Goal: Information Seeking & Learning: Check status

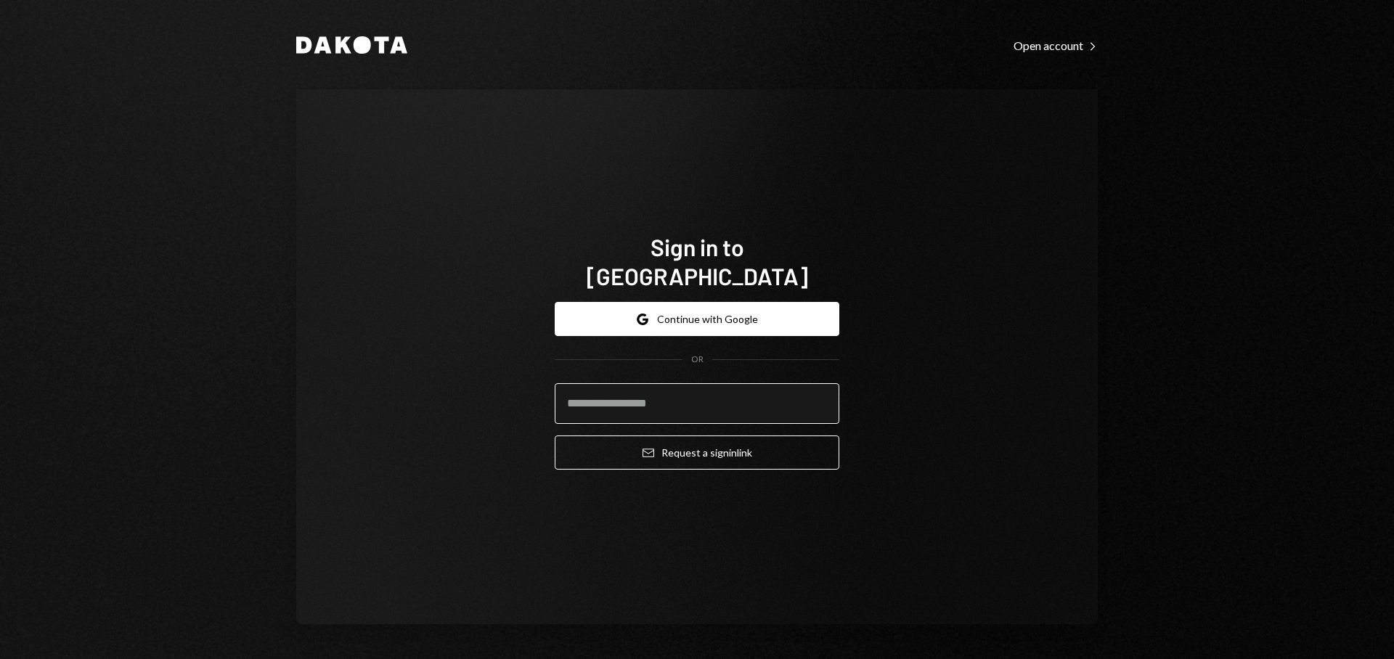
click at [700, 384] on input "email" at bounding box center [697, 403] width 285 height 41
click at [0, 658] on com-1password-button at bounding box center [0, 659] width 0 height 0
type input "**********"
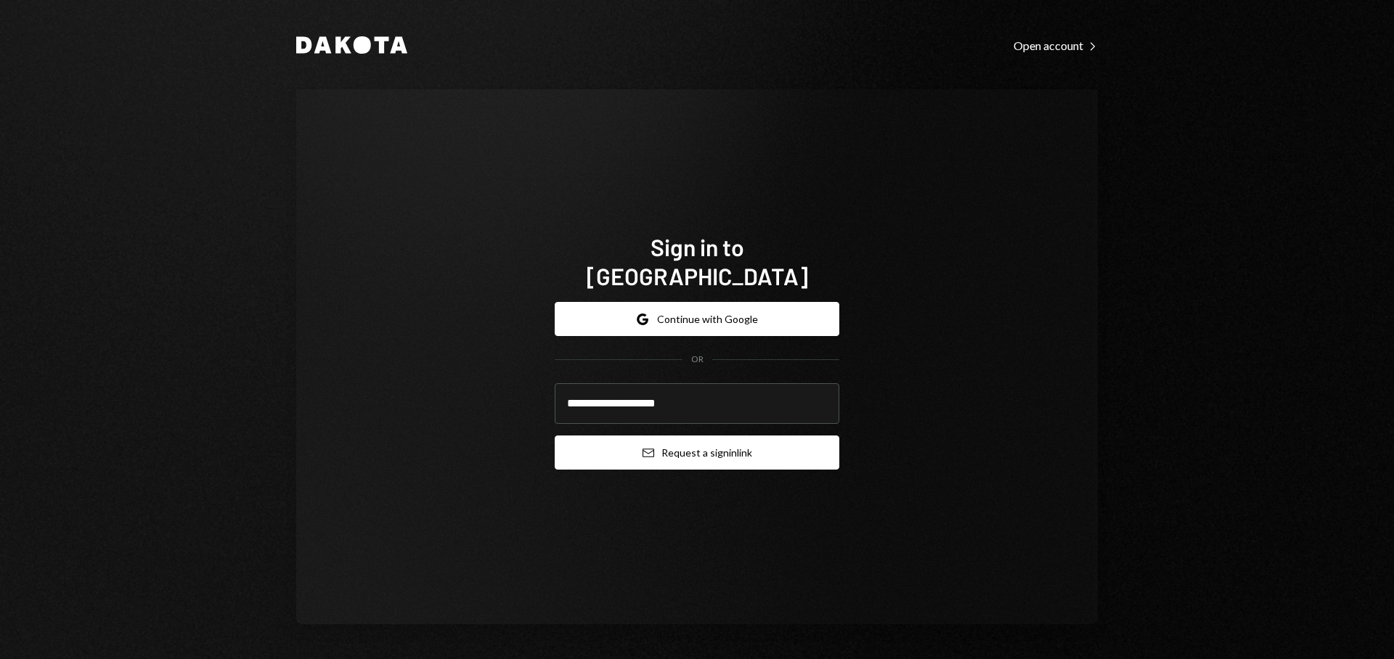
click at [681, 436] on button "Email Request a sign in link" at bounding box center [697, 453] width 285 height 34
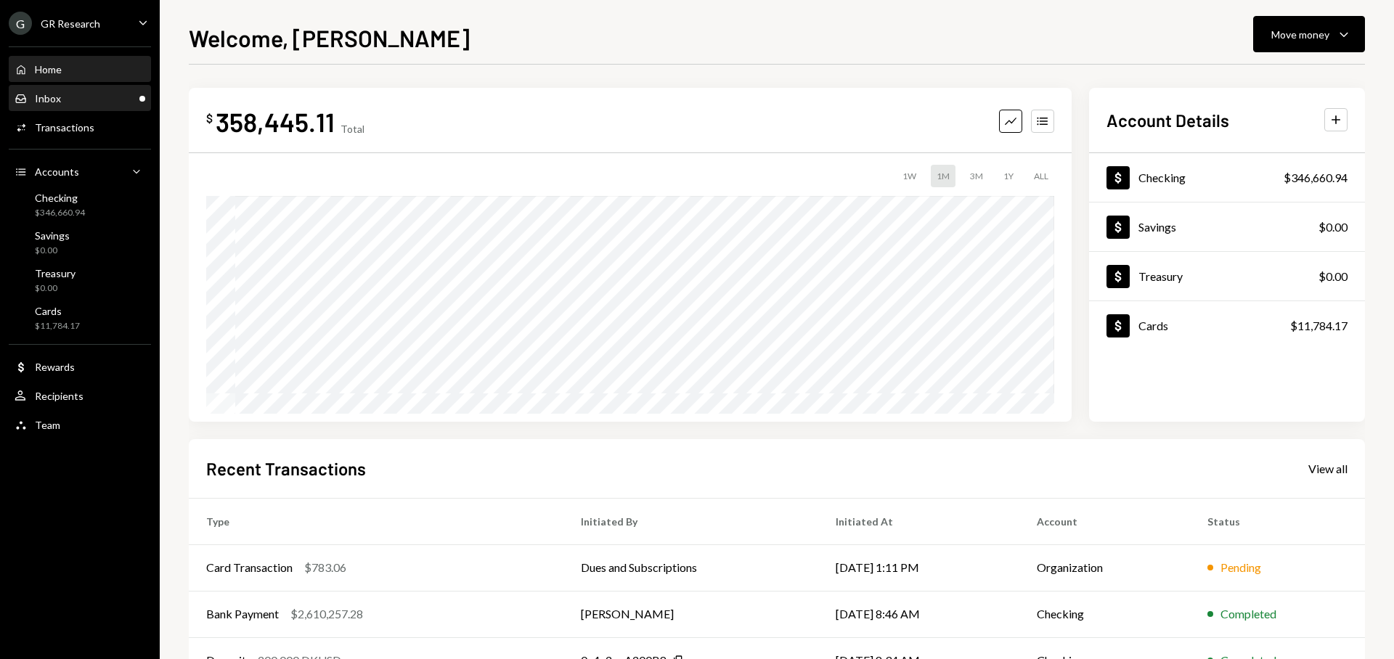
click at [102, 96] on div "Inbox Inbox" at bounding box center [80, 98] width 131 height 13
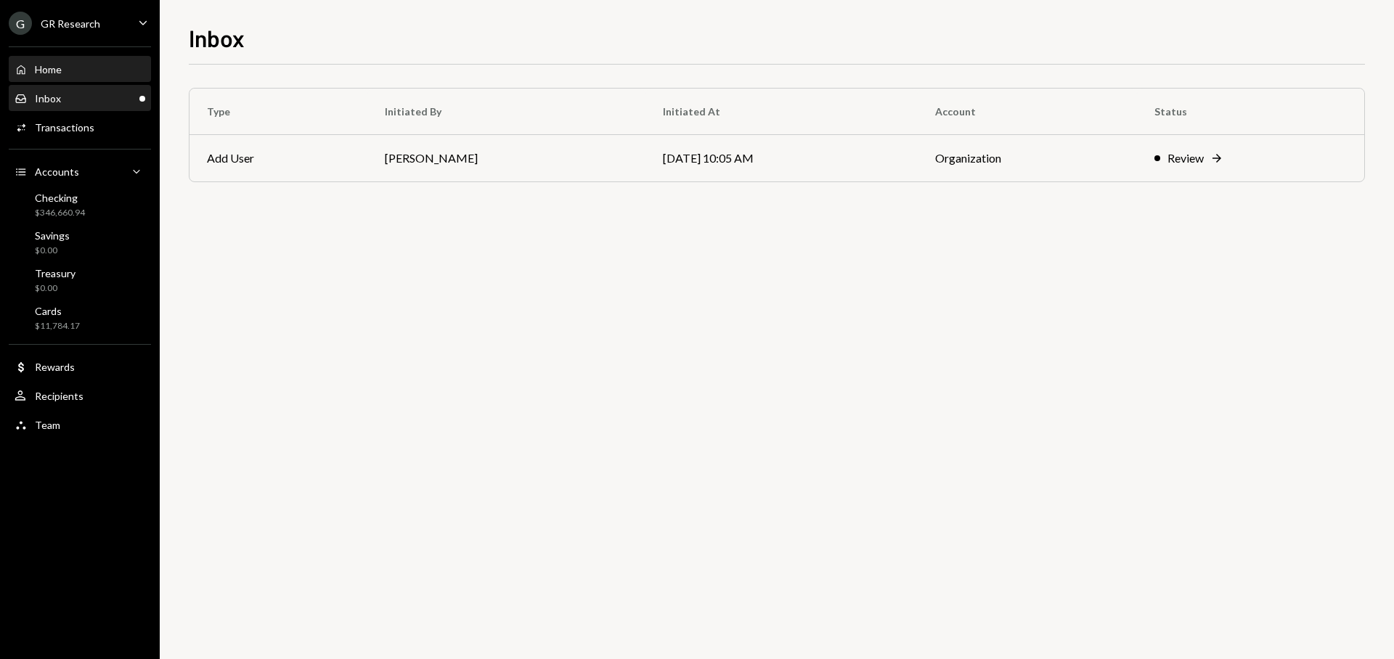
click at [102, 75] on div "Home Home" at bounding box center [80, 69] width 131 height 13
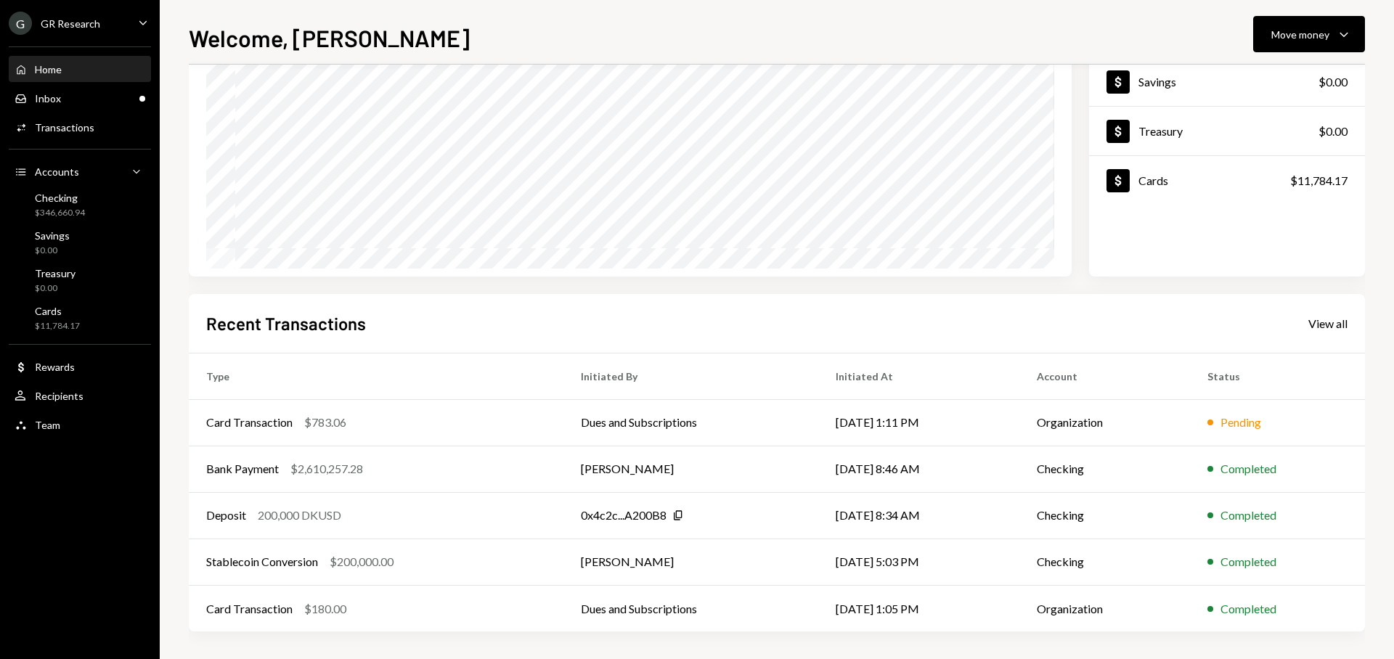
scroll to position [147, 0]
click at [1310, 316] on div "View all" at bounding box center [1327, 322] width 39 height 15
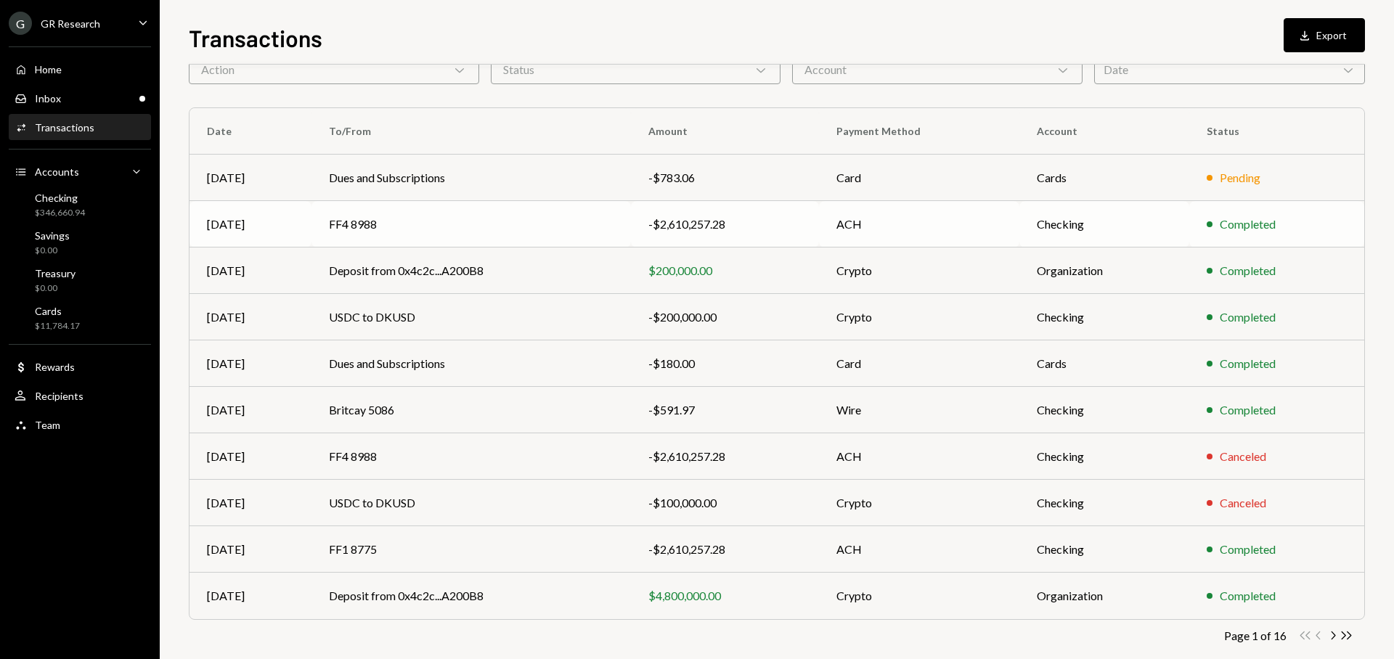
scroll to position [52, 0]
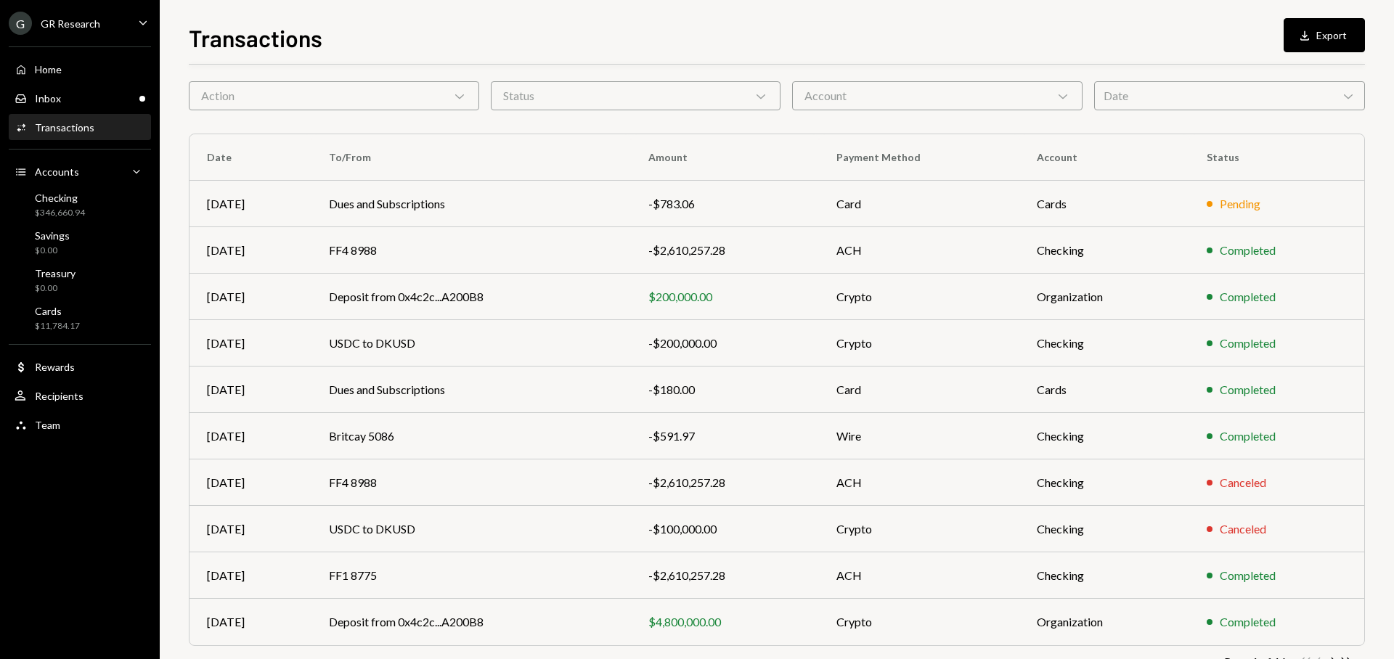
click at [372, 97] on div "Action Chevron Down" at bounding box center [334, 95] width 290 height 29
click at [907, 103] on div "Account Chevron Down" at bounding box center [937, 95] width 290 height 29
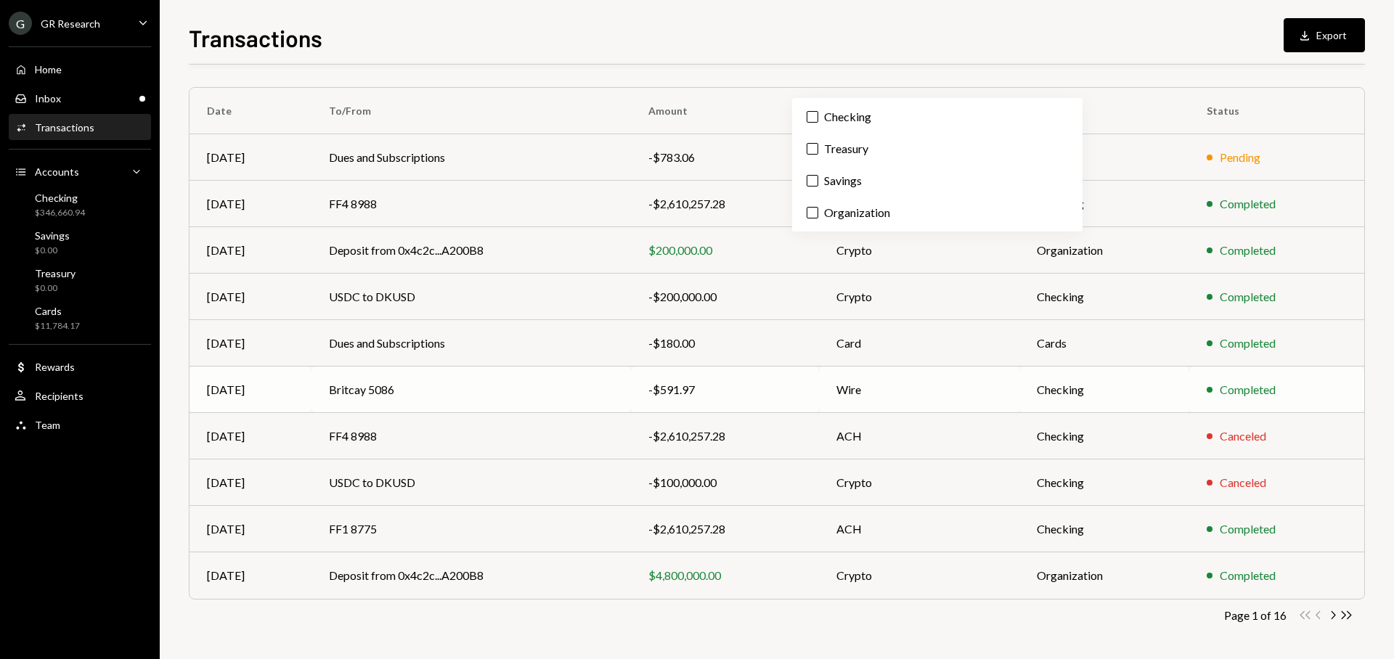
scroll to position [99, 0]
click at [1332, 615] on icon "Chevron Right" at bounding box center [1333, 615] width 14 height 14
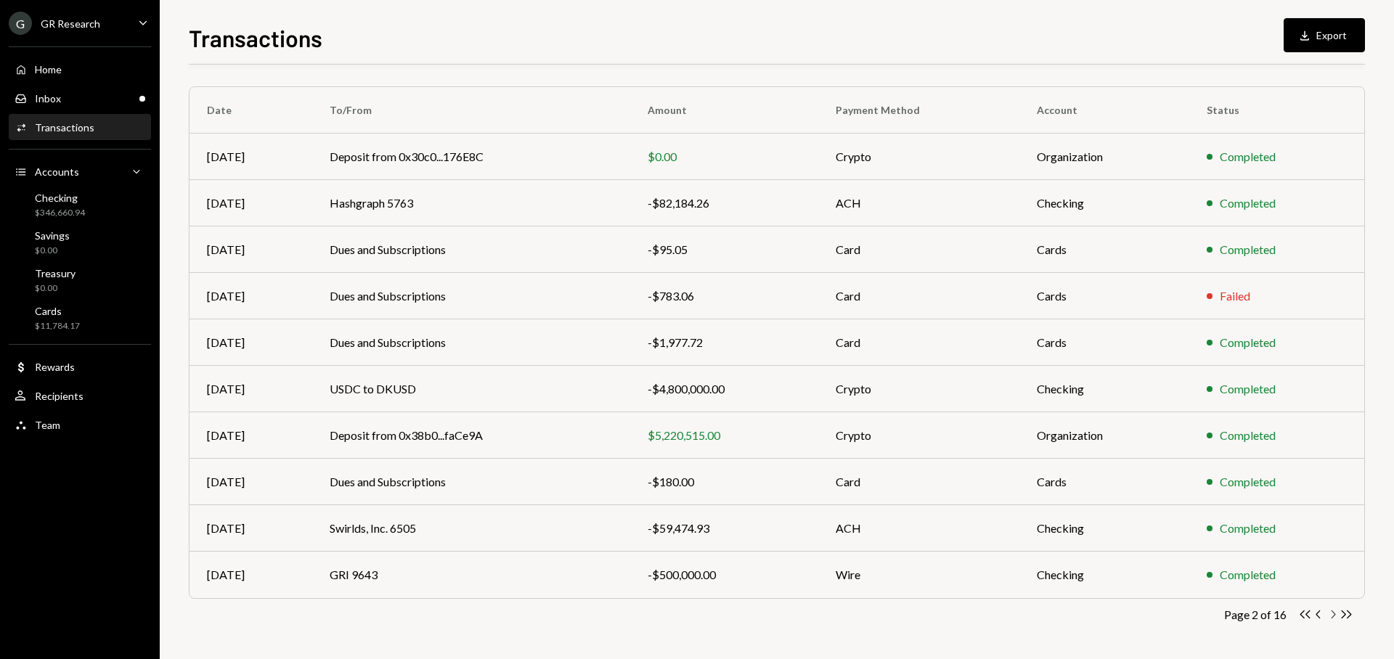
click at [1332, 615] on icon "Chevron Right" at bounding box center [1333, 615] width 14 height 14
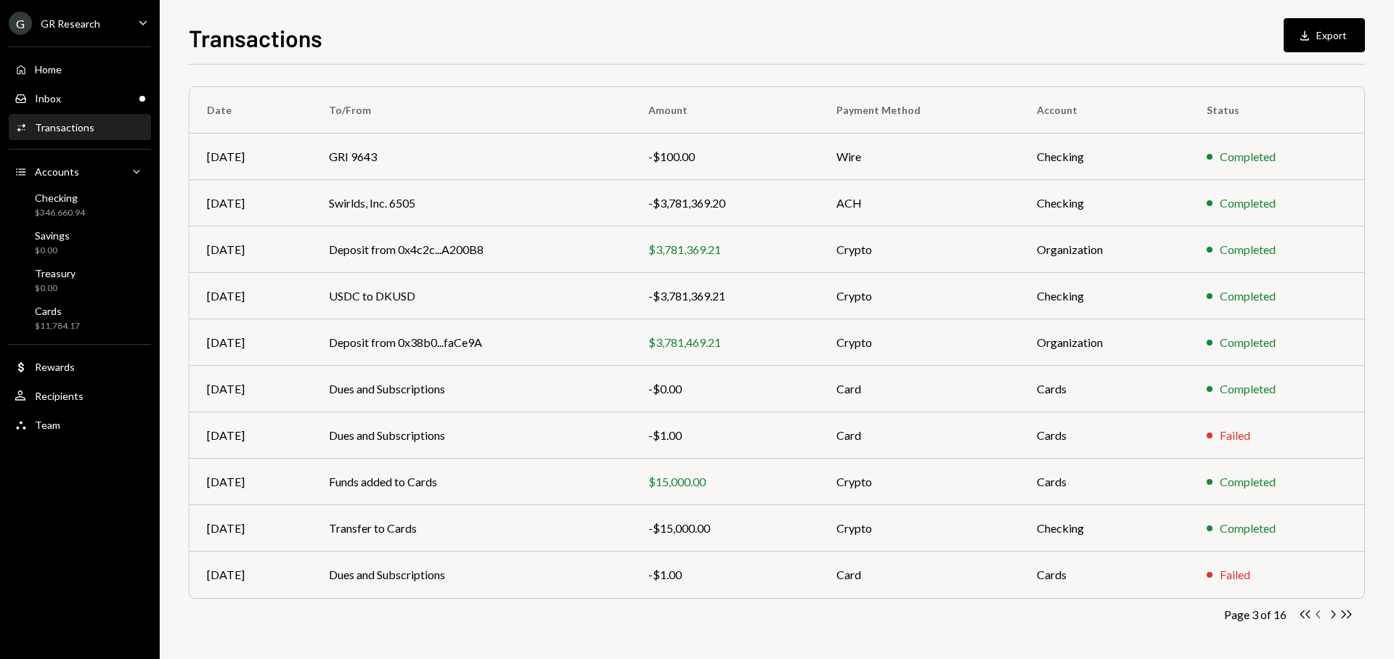
click at [1318, 616] on icon "Chevron Left" at bounding box center [1319, 615] width 14 height 14
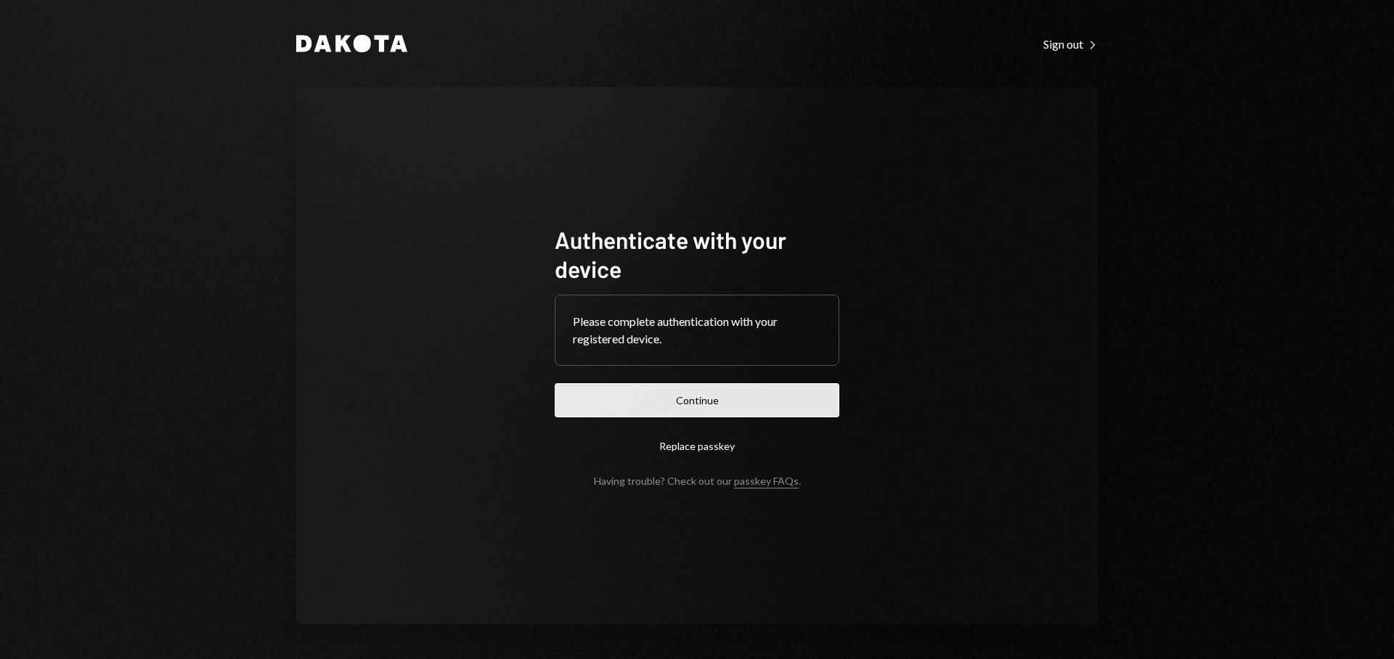
click at [698, 400] on button "Continue" at bounding box center [697, 400] width 285 height 34
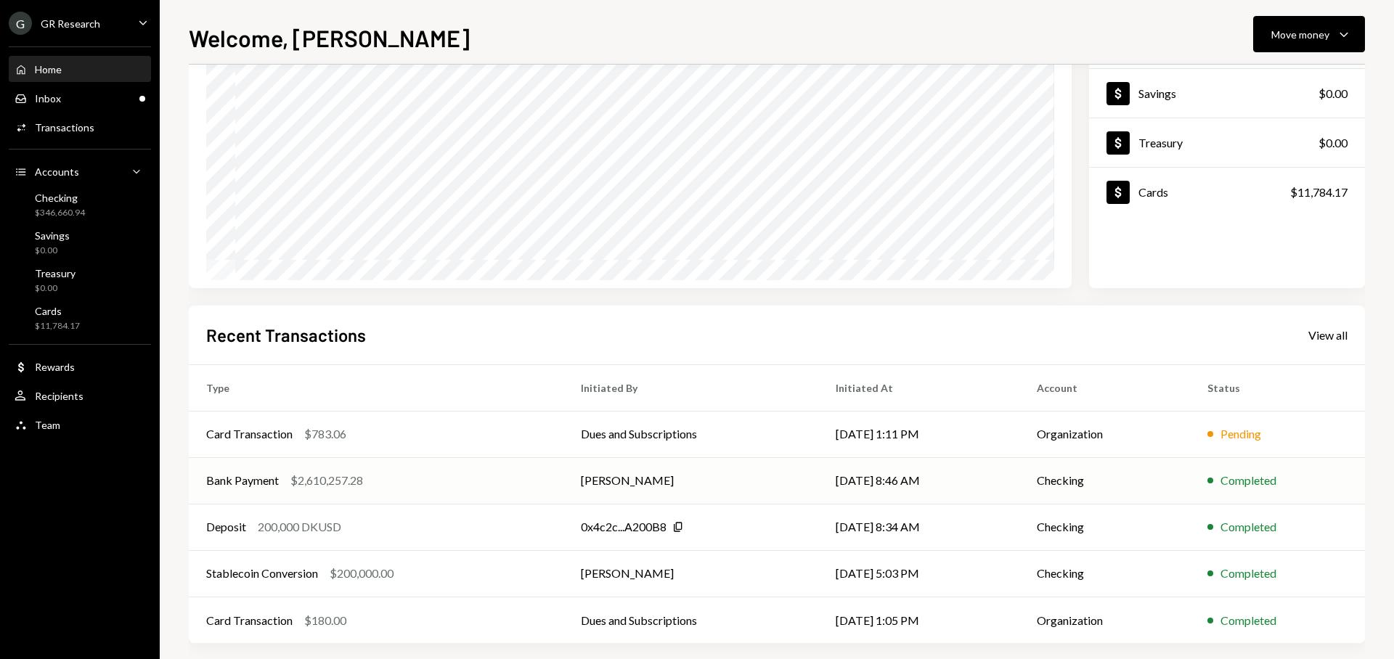
scroll to position [147, 0]
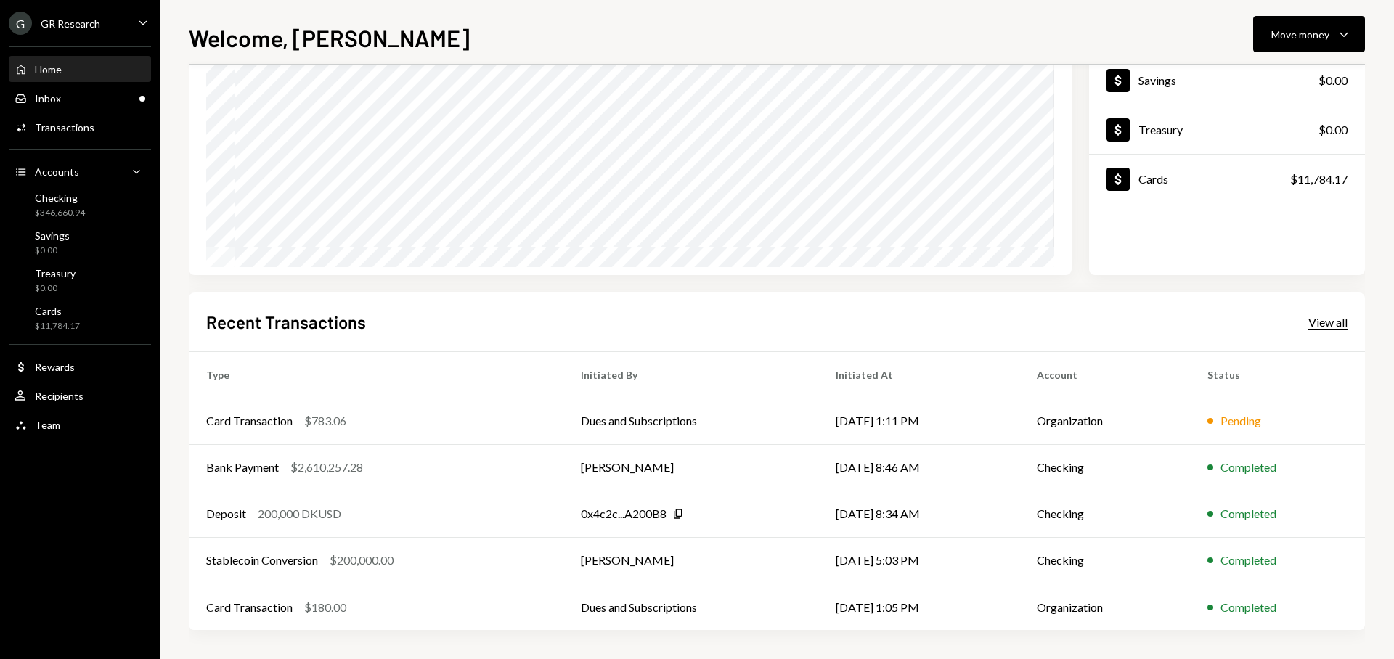
click at [1335, 324] on div "View all" at bounding box center [1327, 322] width 39 height 15
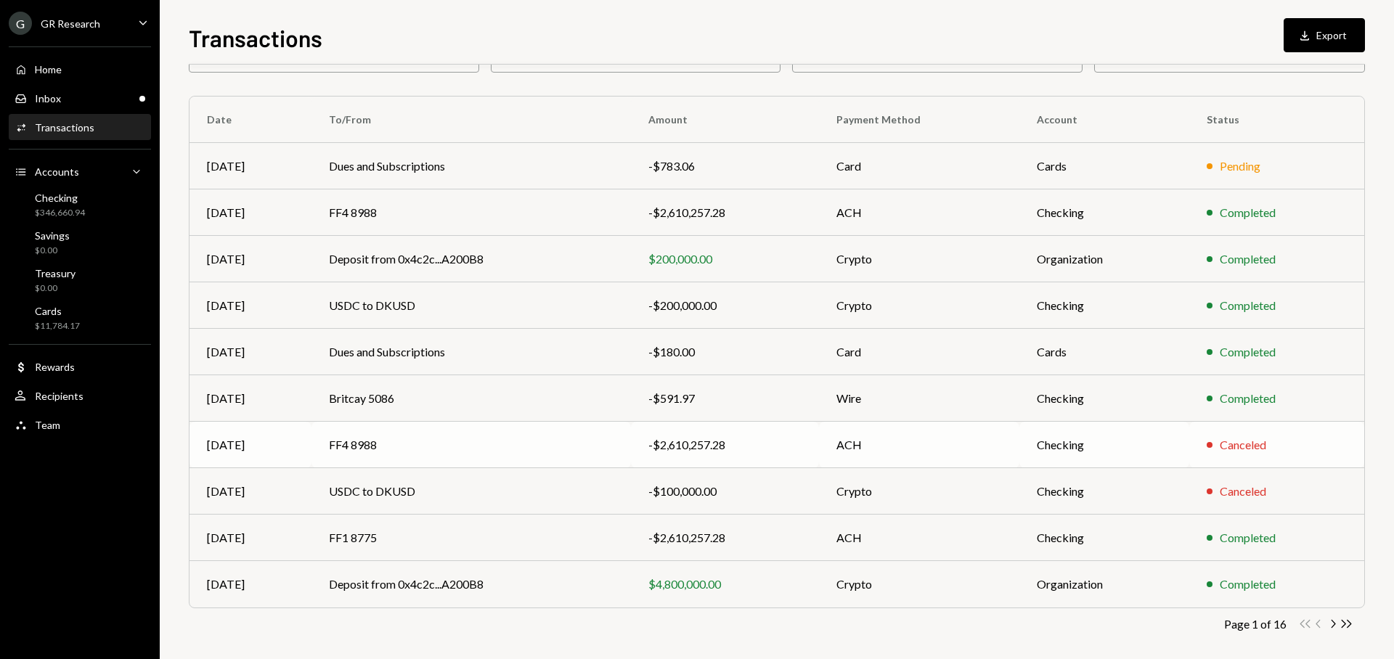
scroll to position [99, 0]
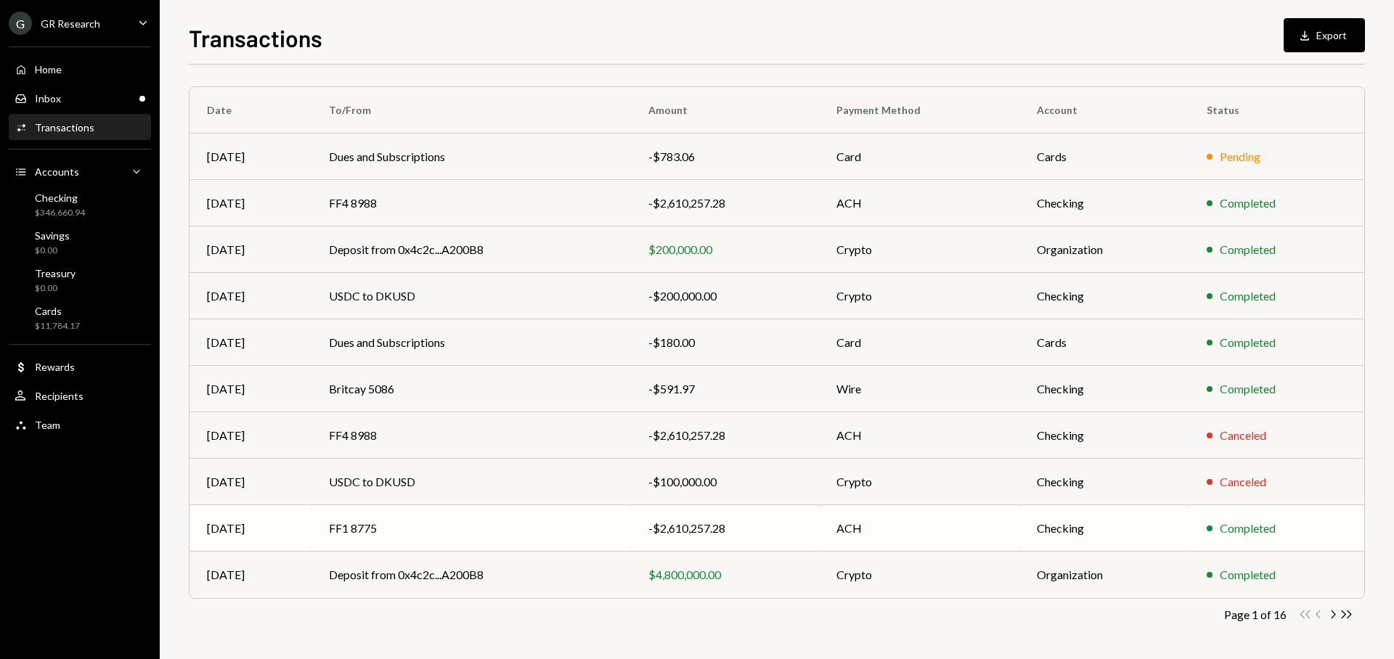
click at [396, 534] on td "FF1 8775" at bounding box center [470, 528] width 319 height 46
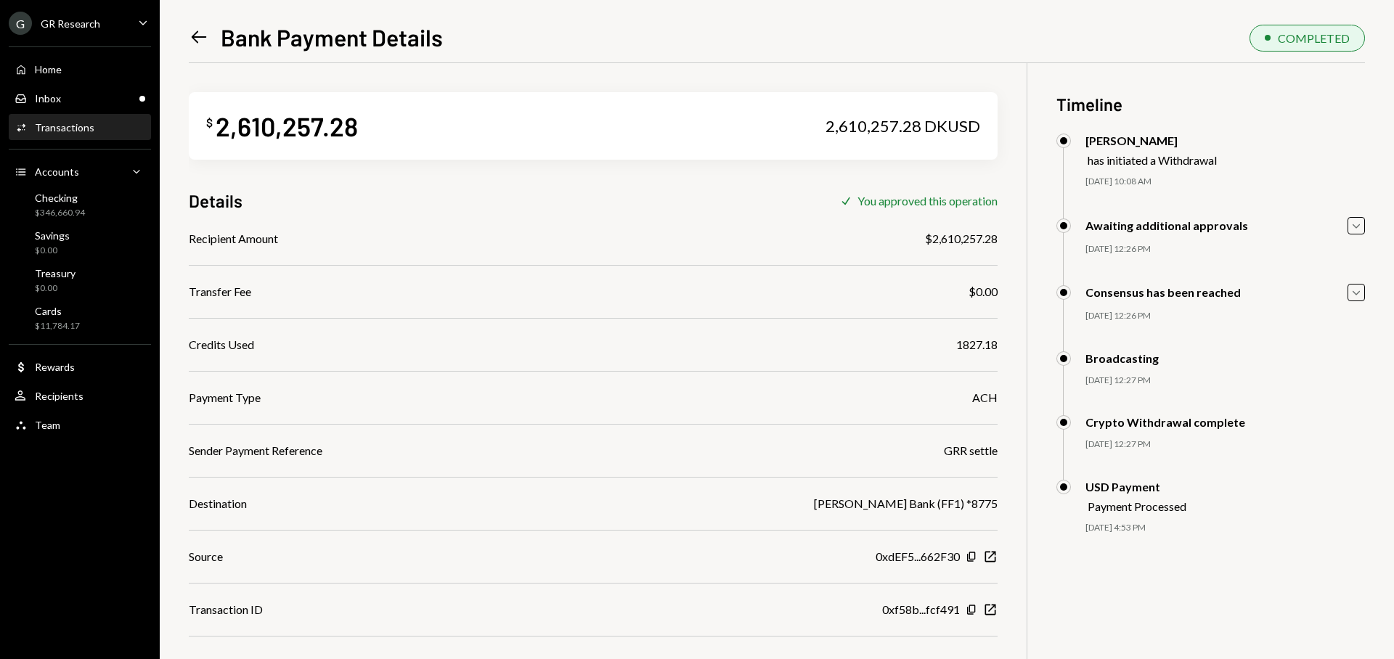
click at [202, 33] on icon "Left Arrow" at bounding box center [199, 37] width 20 height 20
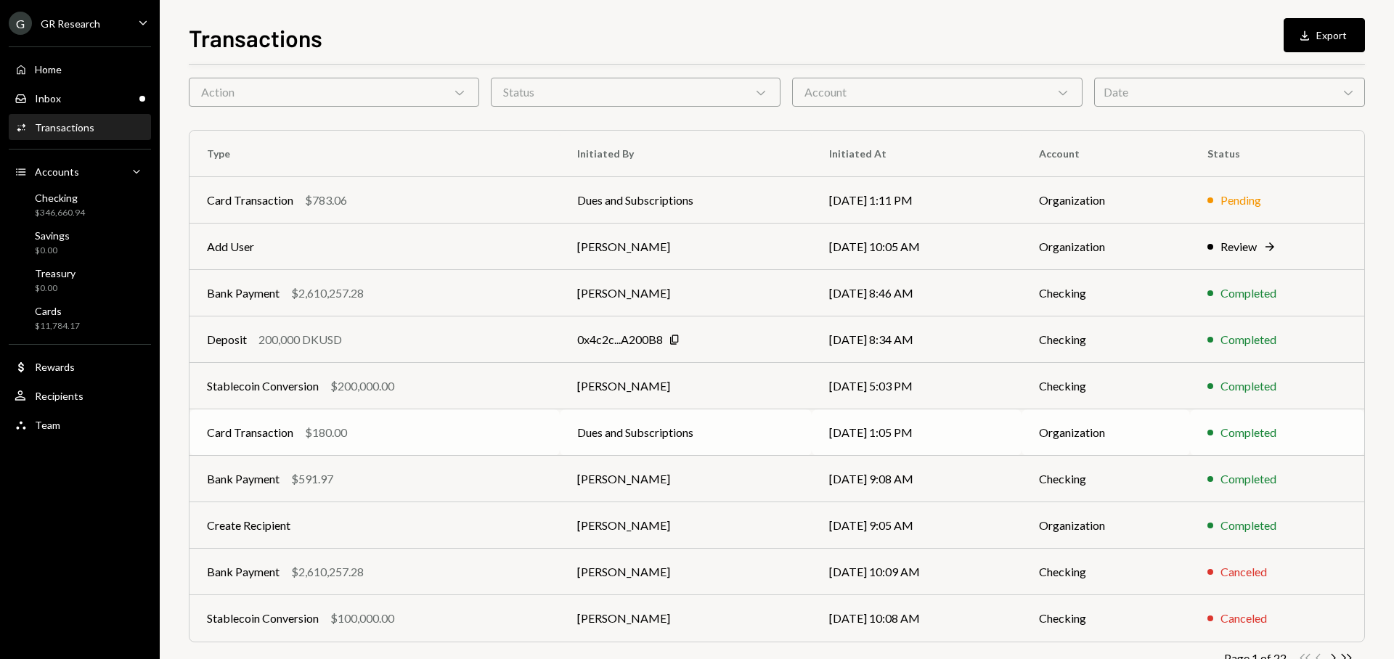
scroll to position [54, 0]
click at [436, 286] on div "Bank Payment $2,610,257.28" at bounding box center [374, 293] width 335 height 17
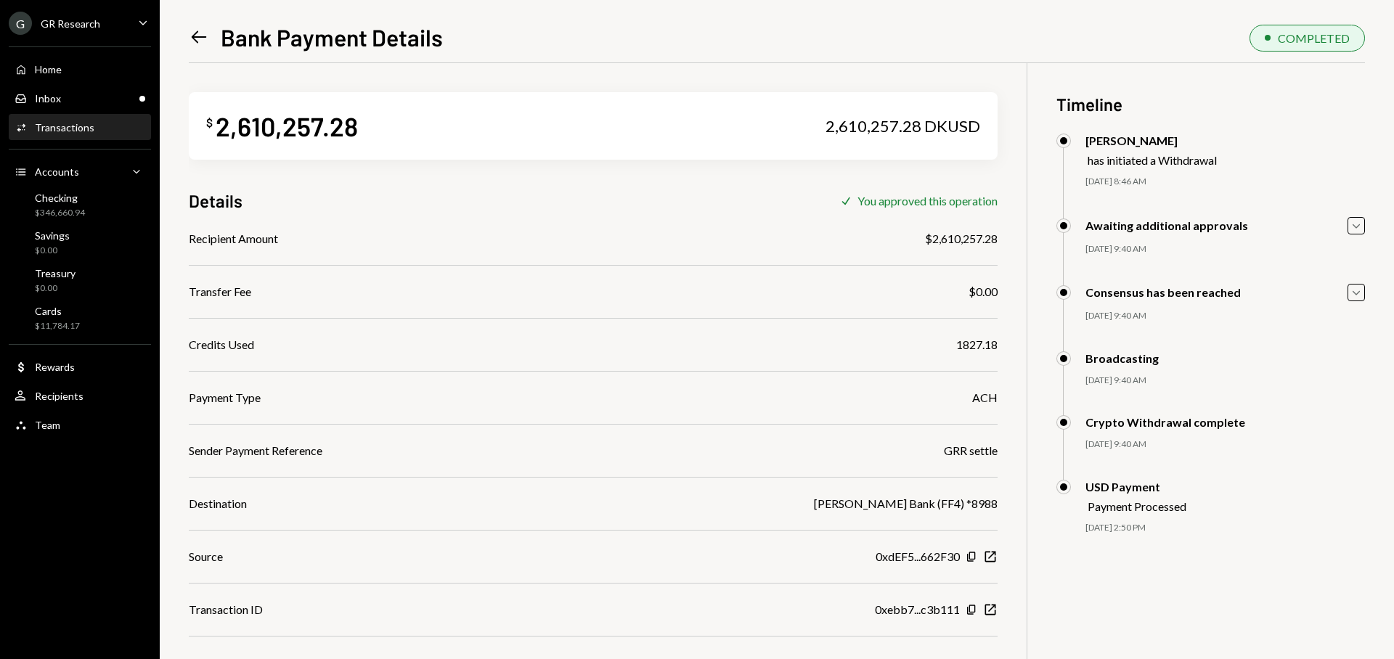
click at [190, 32] on icon "Left Arrow" at bounding box center [199, 37] width 20 height 20
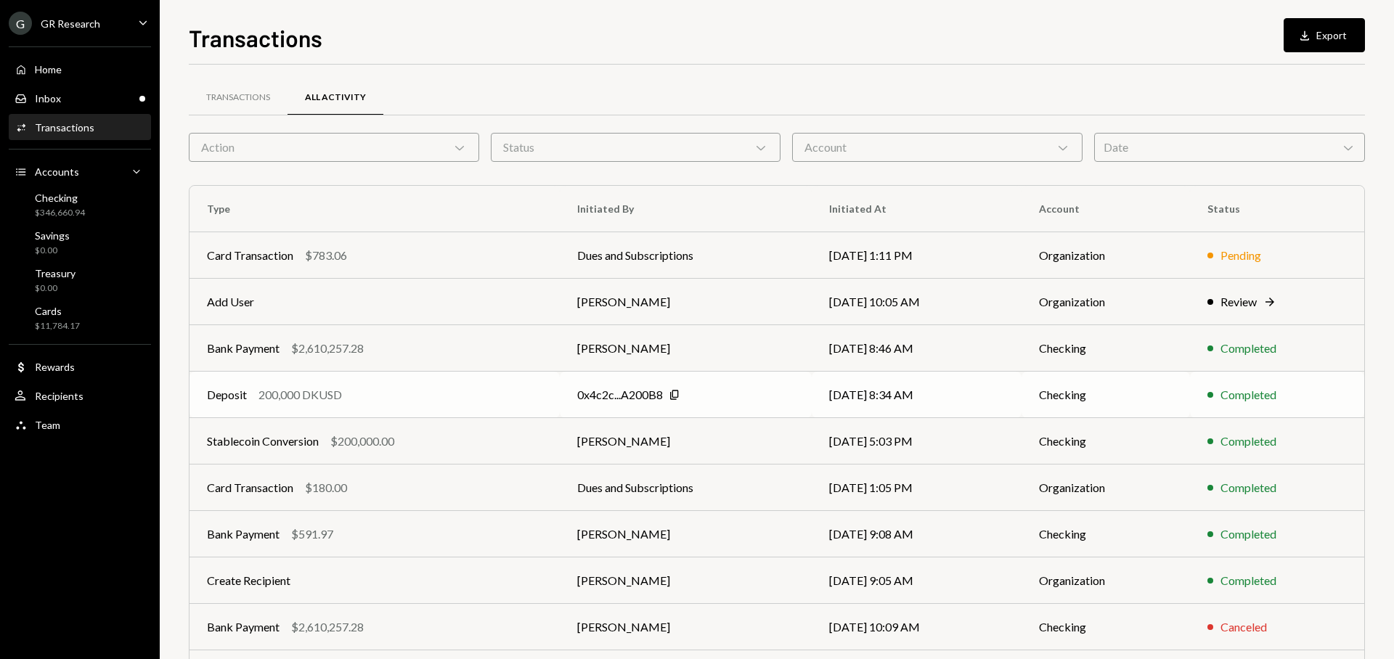
click at [820, 401] on td "[DATE] 8:34 AM" at bounding box center [917, 395] width 210 height 46
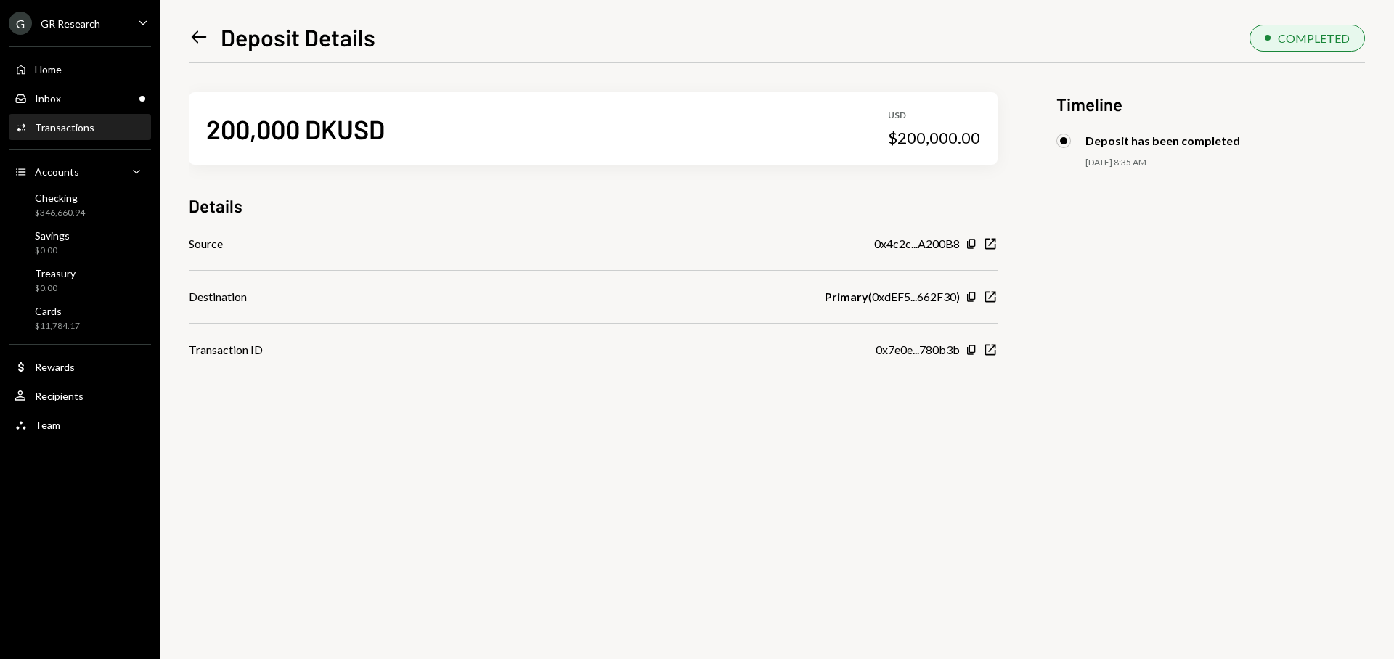
click at [197, 39] on icon "Left Arrow" at bounding box center [199, 37] width 20 height 20
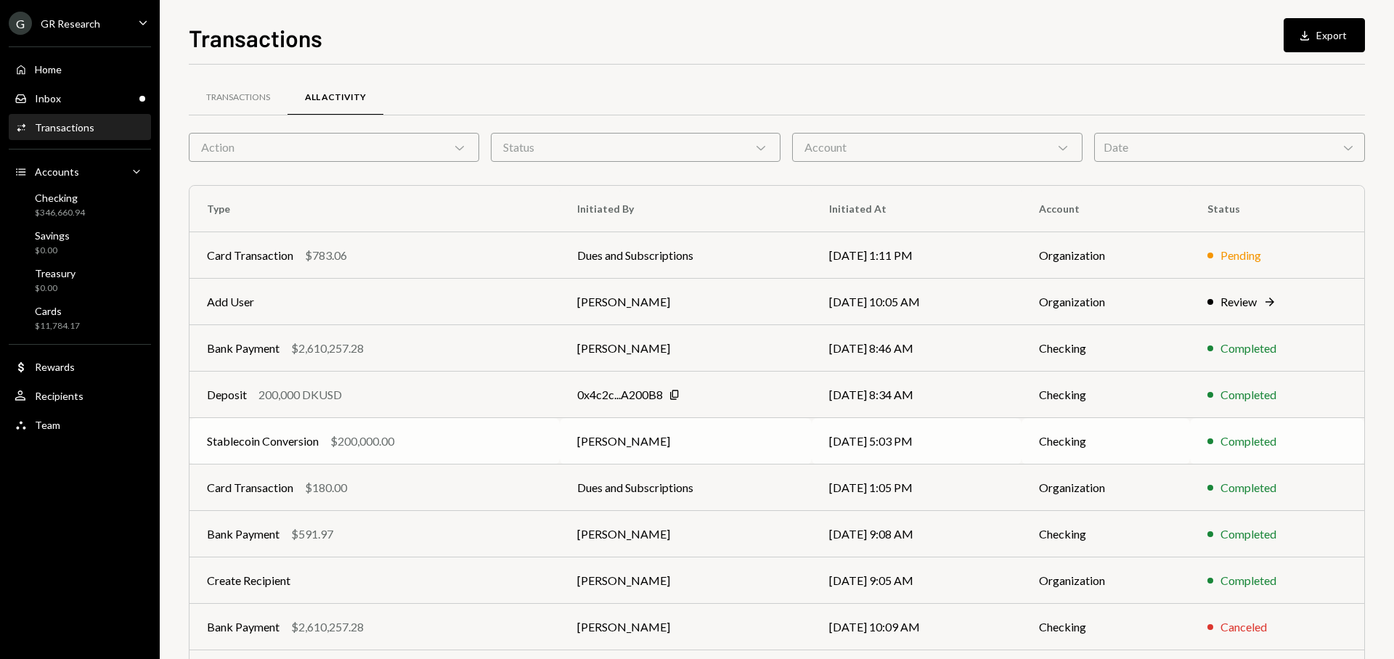
click at [896, 442] on td "[DATE] 5:03 PM" at bounding box center [917, 441] width 210 height 46
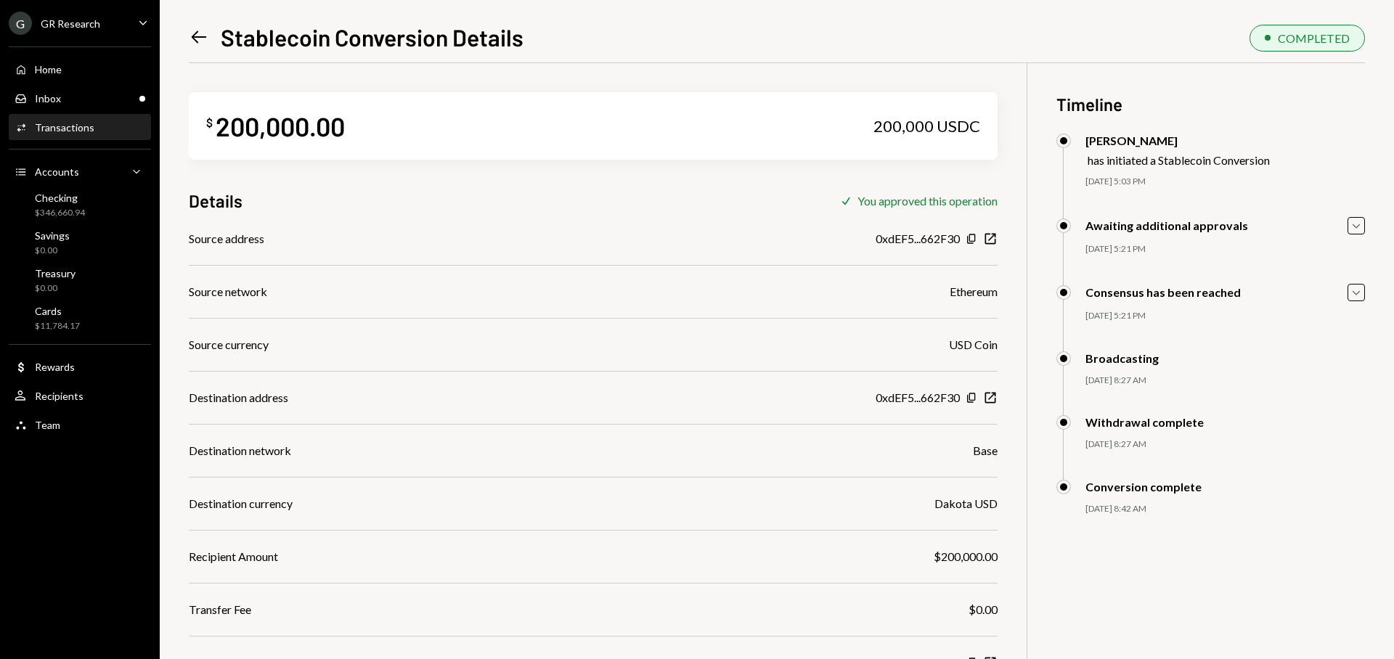
click at [1160, 182] on div "[DATE] 5:03 PM" at bounding box center [1225, 182] width 280 height 12
click at [1357, 288] on icon "Caret Down" at bounding box center [1356, 293] width 16 height 16
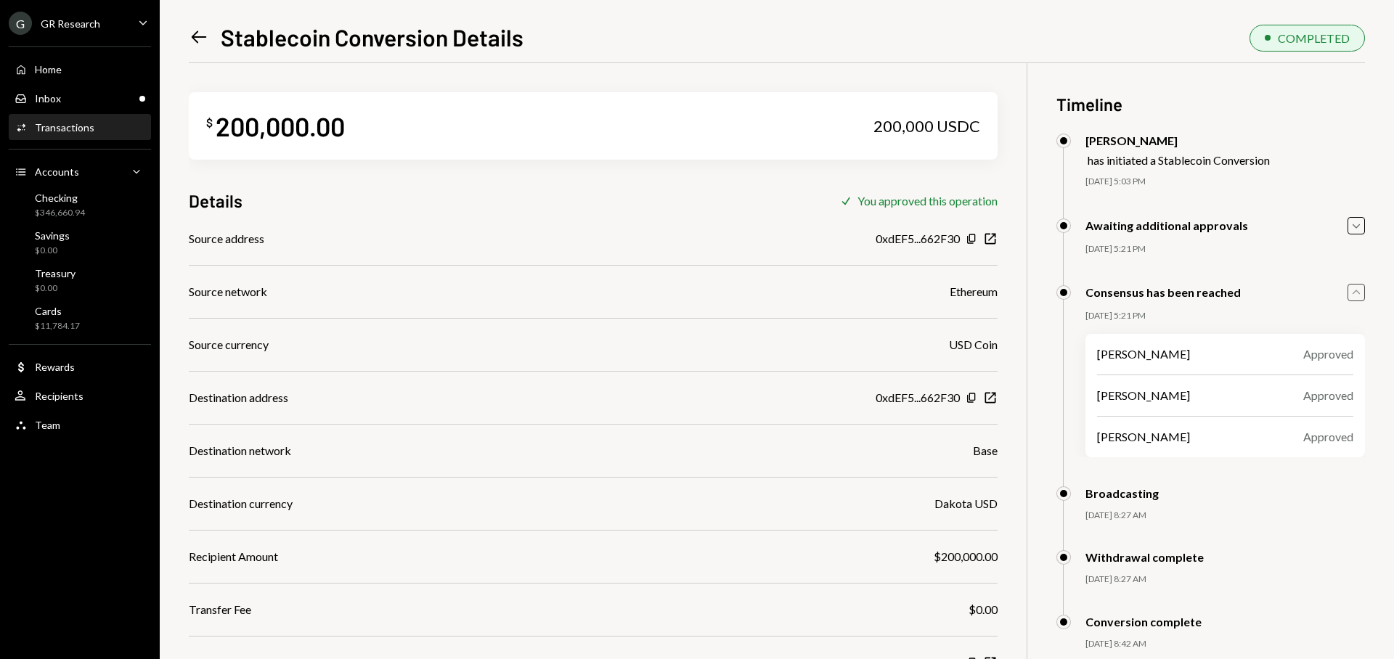
click at [1212, 375] on div "Joseph Hanvey Approved Matteo Grigoletto Approved Oliver Page Approved" at bounding box center [1225, 395] width 280 height 123
click at [195, 36] on icon "Left Arrow" at bounding box center [199, 37] width 20 height 20
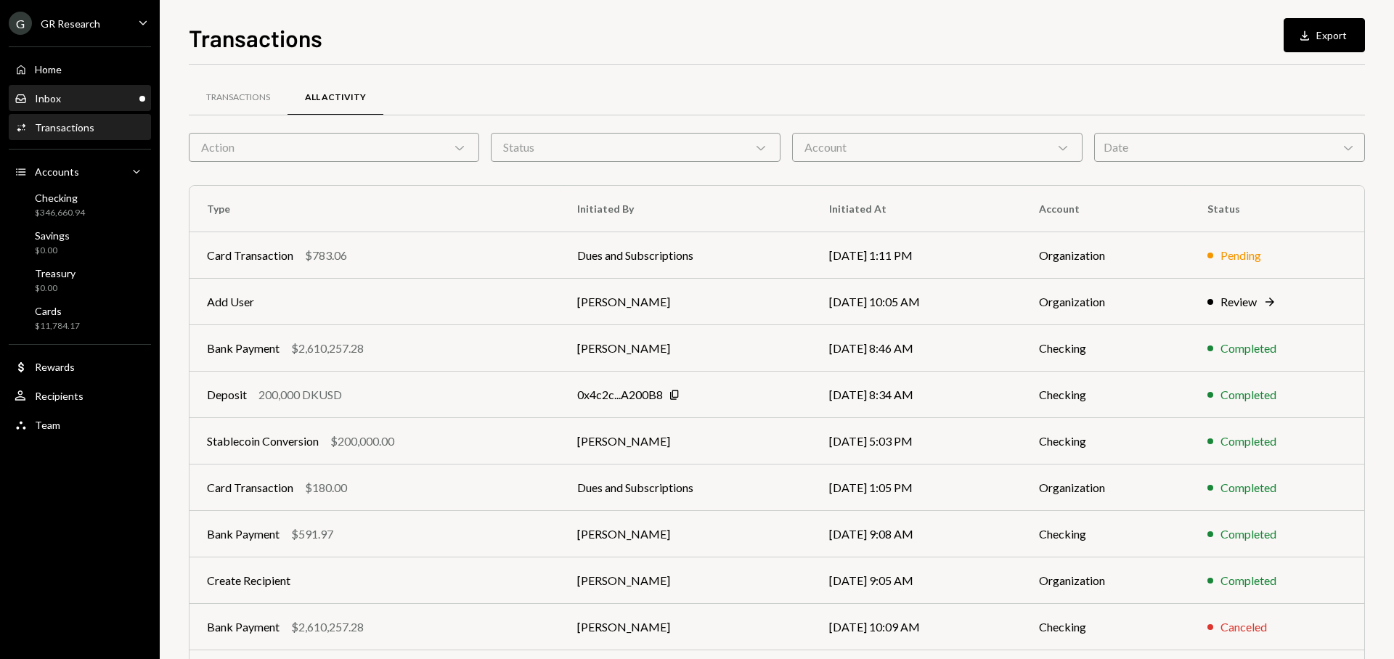
click at [74, 104] on div "Inbox Inbox" at bounding box center [80, 98] width 131 height 13
